Goal: Task Accomplishment & Management: Use online tool/utility

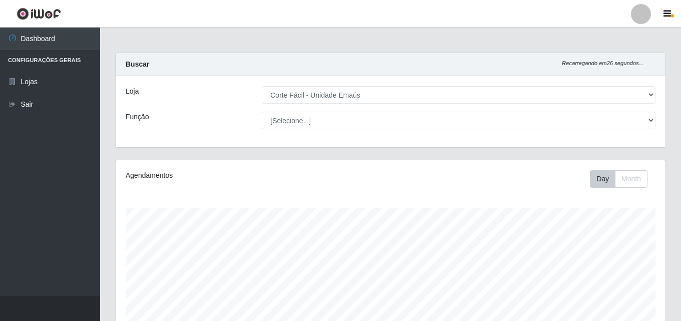
select select "201"
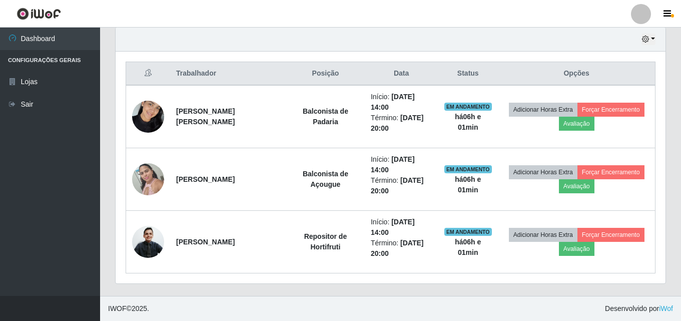
scroll to position [208, 550]
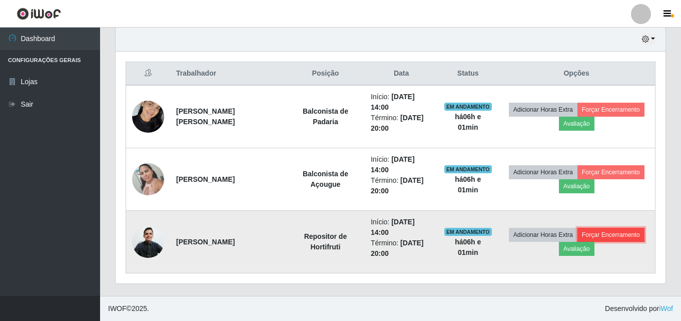
click at [618, 238] on button "Forçar Encerramento" at bounding box center [610, 235] width 67 height 14
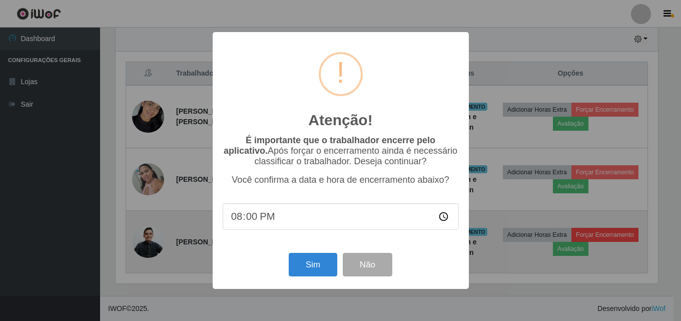
scroll to position [208, 545]
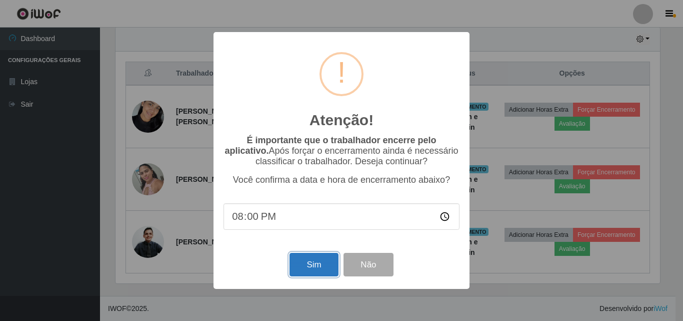
click at [305, 261] on button "Sim" at bounding box center [314, 265] width 49 height 24
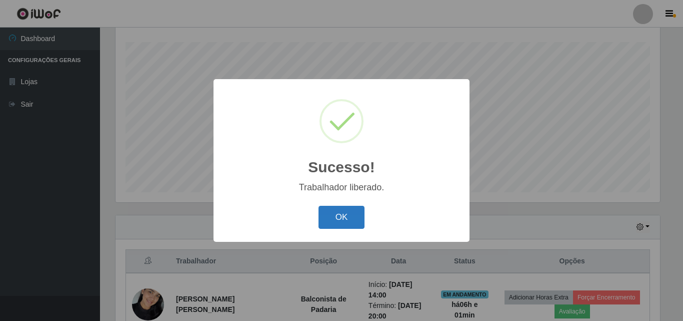
click at [348, 224] on button "OK" at bounding box center [342, 218] width 47 height 24
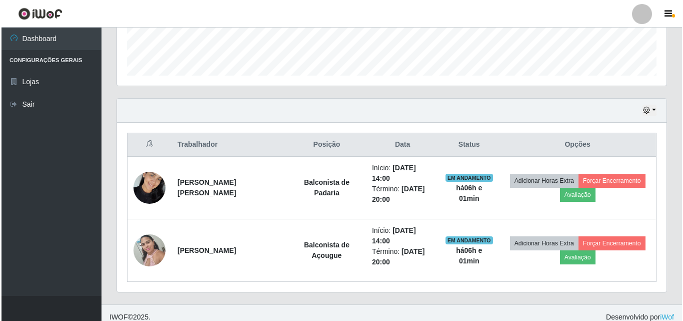
scroll to position [291, 0]
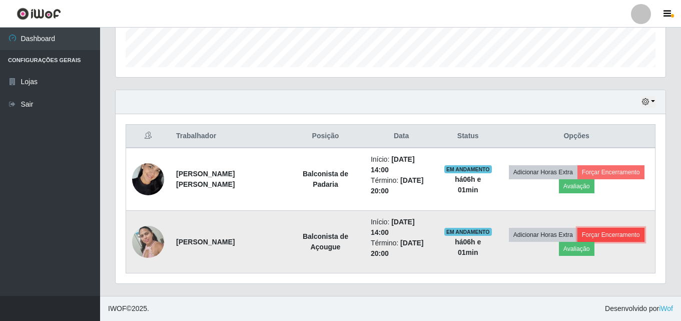
click at [624, 237] on button "Forçar Encerramento" at bounding box center [610, 235] width 67 height 14
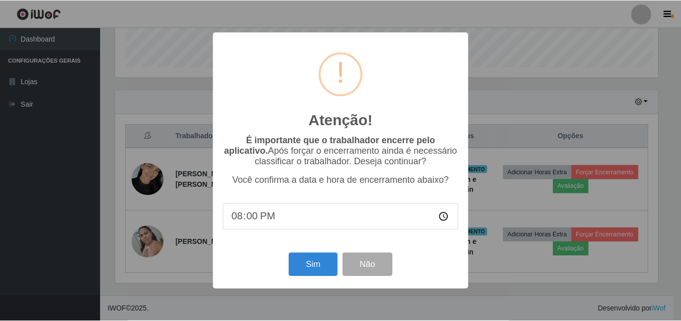
scroll to position [208, 545]
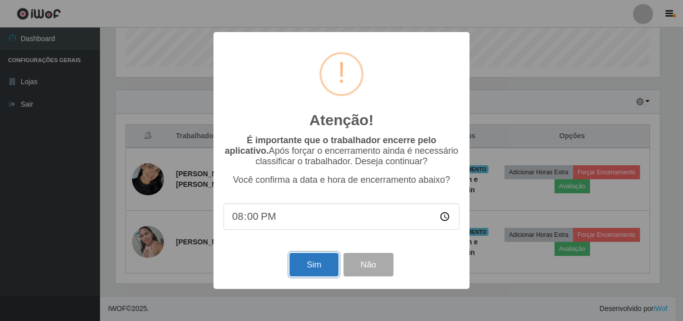
click at [318, 269] on button "Sim" at bounding box center [314, 265] width 49 height 24
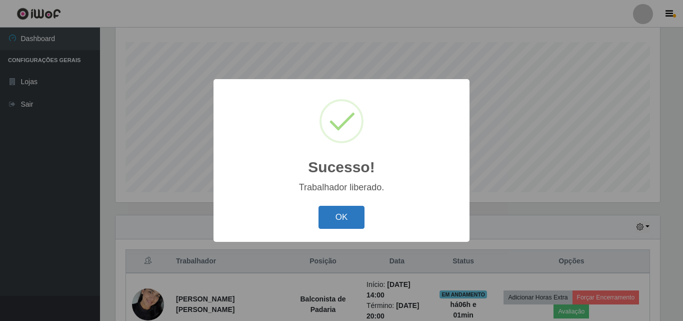
click at [346, 226] on button "OK" at bounding box center [342, 218] width 47 height 24
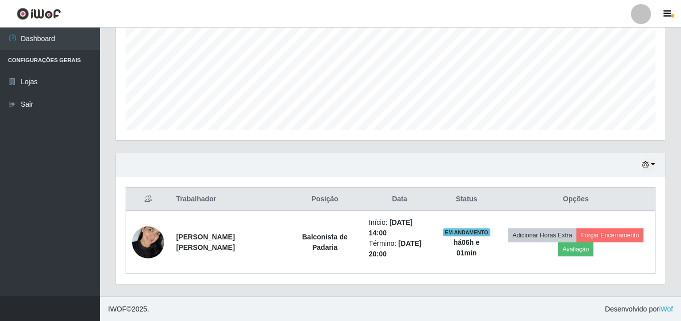
scroll to position [228, 0]
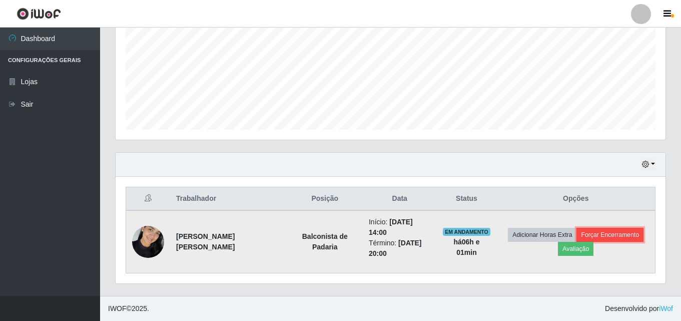
click at [604, 239] on button "Forçar Encerramento" at bounding box center [609, 235] width 67 height 14
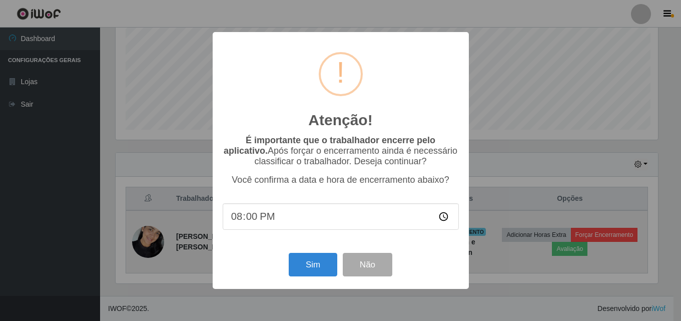
scroll to position [208, 545]
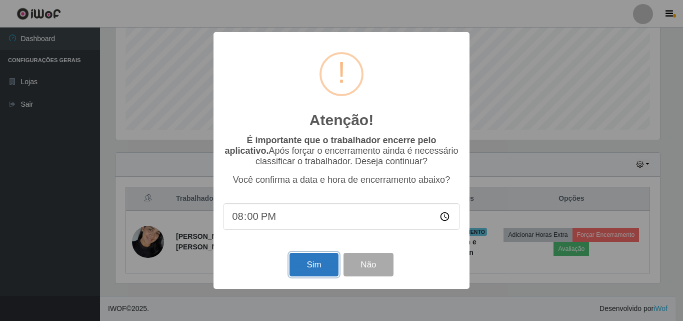
click at [312, 264] on button "Sim" at bounding box center [314, 265] width 49 height 24
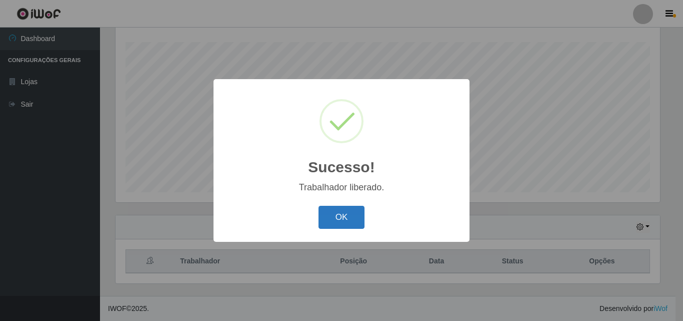
click at [352, 224] on button "OK" at bounding box center [342, 218] width 47 height 24
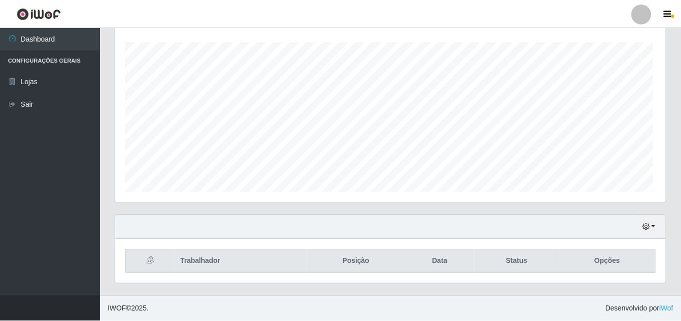
scroll to position [0, 0]
